Goal: Information Seeking & Learning: Stay updated

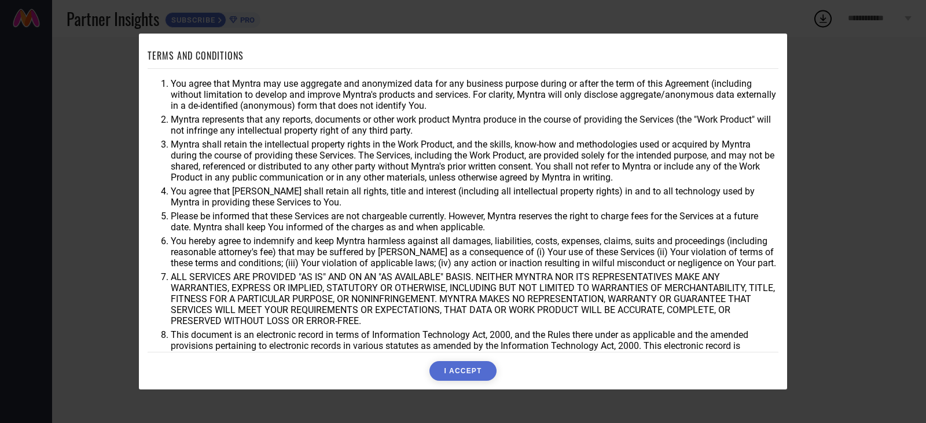
click at [446, 377] on button "I ACCEPT" at bounding box center [463, 371] width 67 height 20
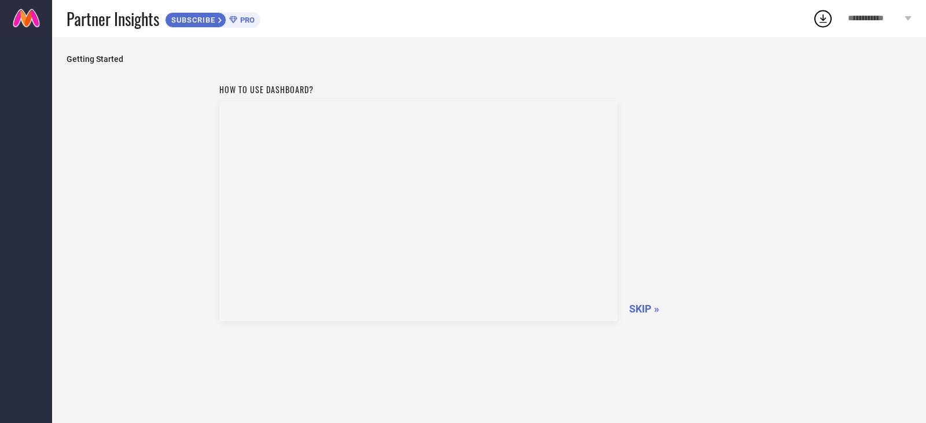
click at [639, 309] on span "SKIP »" at bounding box center [644, 309] width 30 height 12
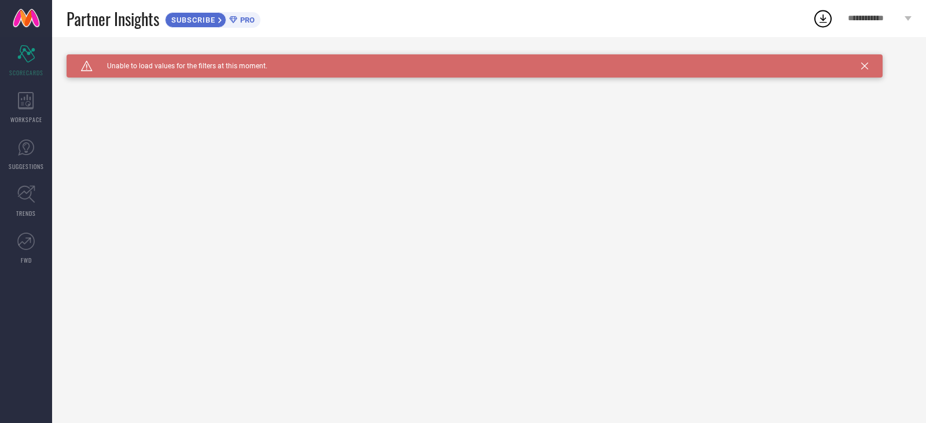
click at [867, 68] on icon at bounding box center [865, 66] width 7 height 7
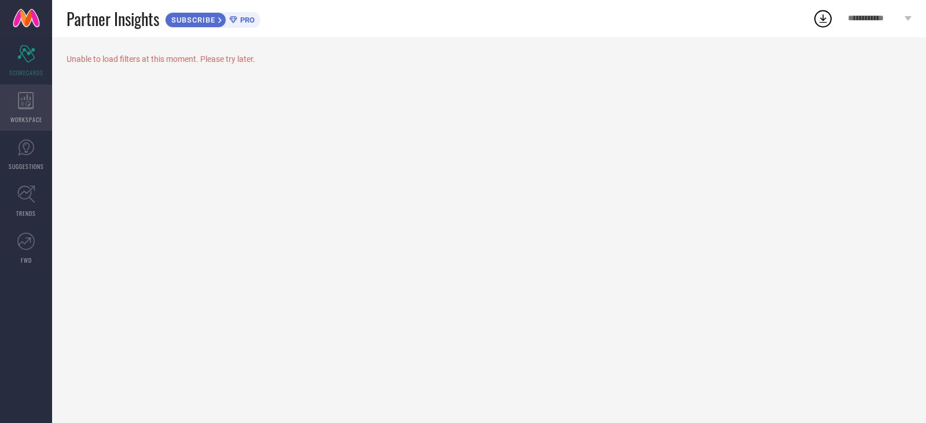
click at [32, 100] on icon at bounding box center [26, 100] width 16 height 17
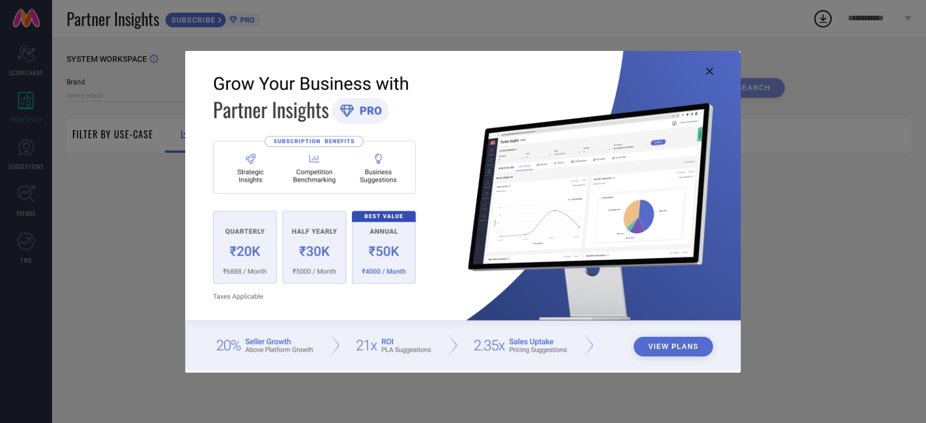
type input "1 STOP FASHION"
type input "All"
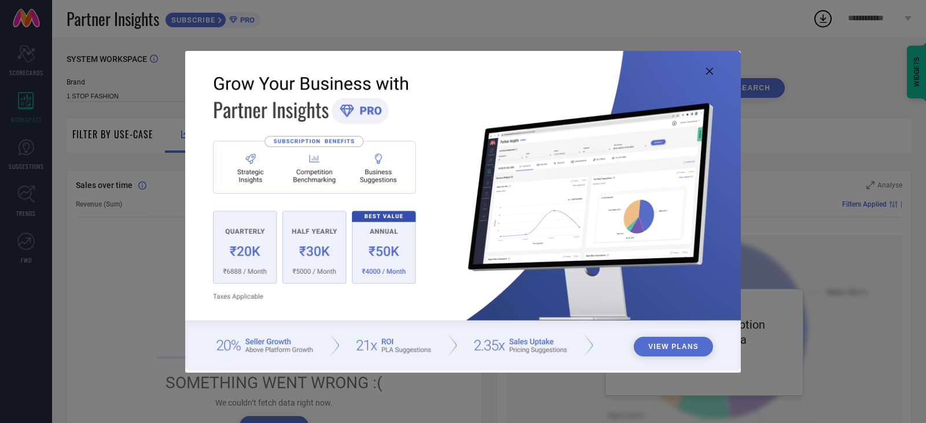
click at [713, 73] on img at bounding box center [463, 211] width 556 height 320
click at [710, 73] on icon at bounding box center [709, 71] width 7 height 7
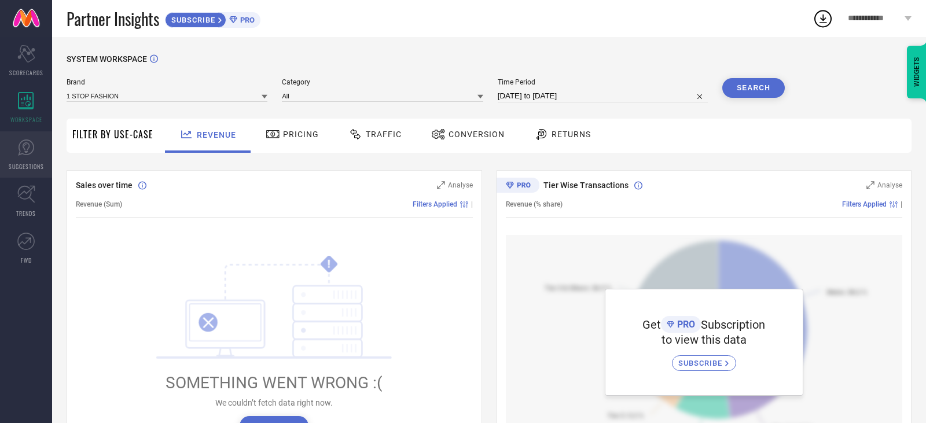
click at [18, 144] on icon at bounding box center [25, 147] width 17 height 17
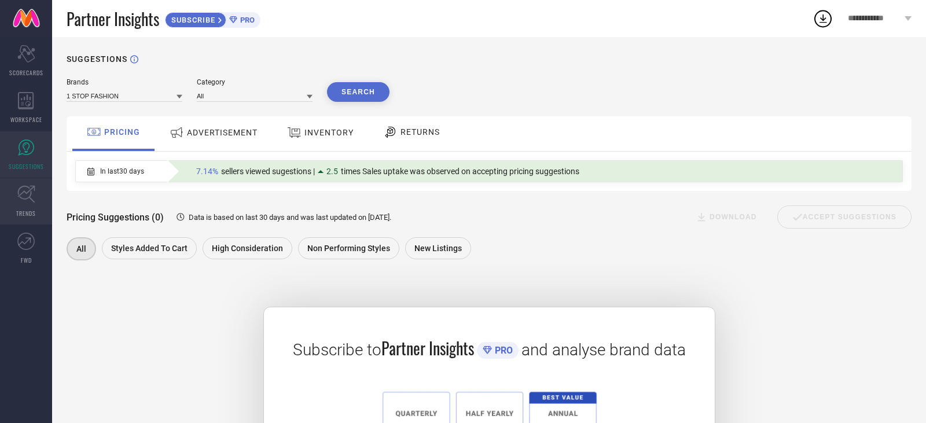
click at [32, 200] on icon at bounding box center [26, 194] width 18 height 18
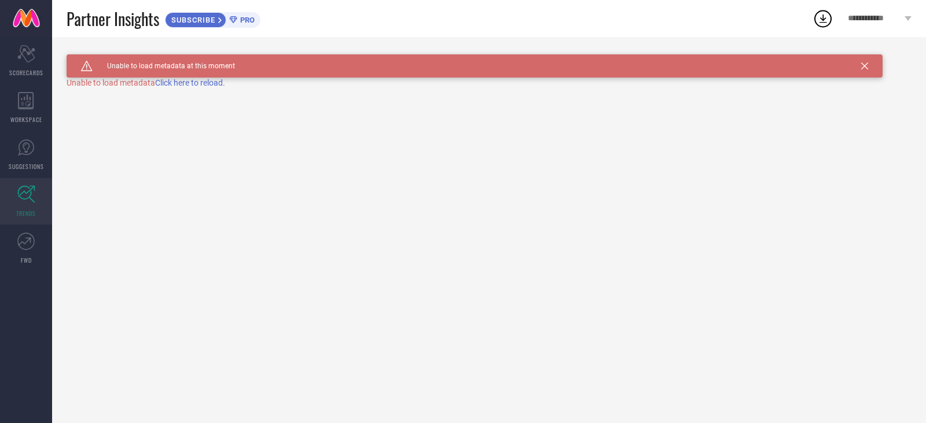
click at [221, 82] on span "Click here to reload." at bounding box center [190, 82] width 70 height 9
click at [35, 259] on link "FWD" at bounding box center [26, 248] width 52 height 46
